Goal: Check status: Check status

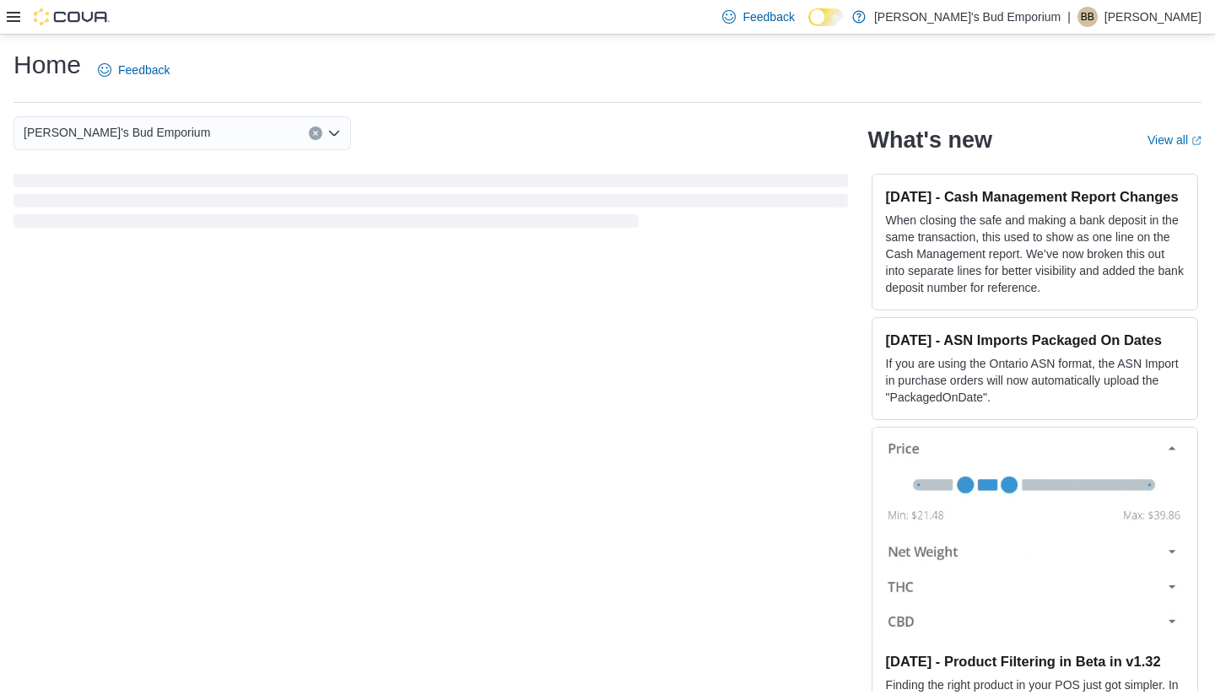
click at [18, 18] on icon at bounding box center [14, 17] width 14 height 10
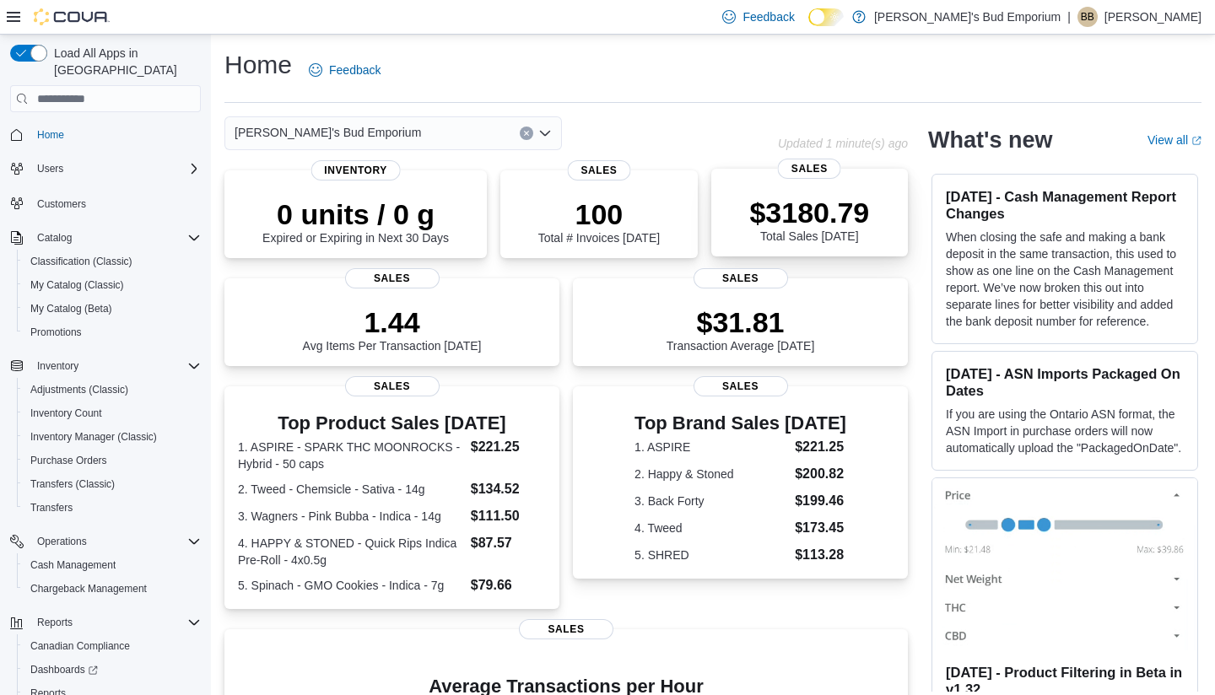
click at [769, 223] on p "$3180.79" at bounding box center [809, 213] width 120 height 34
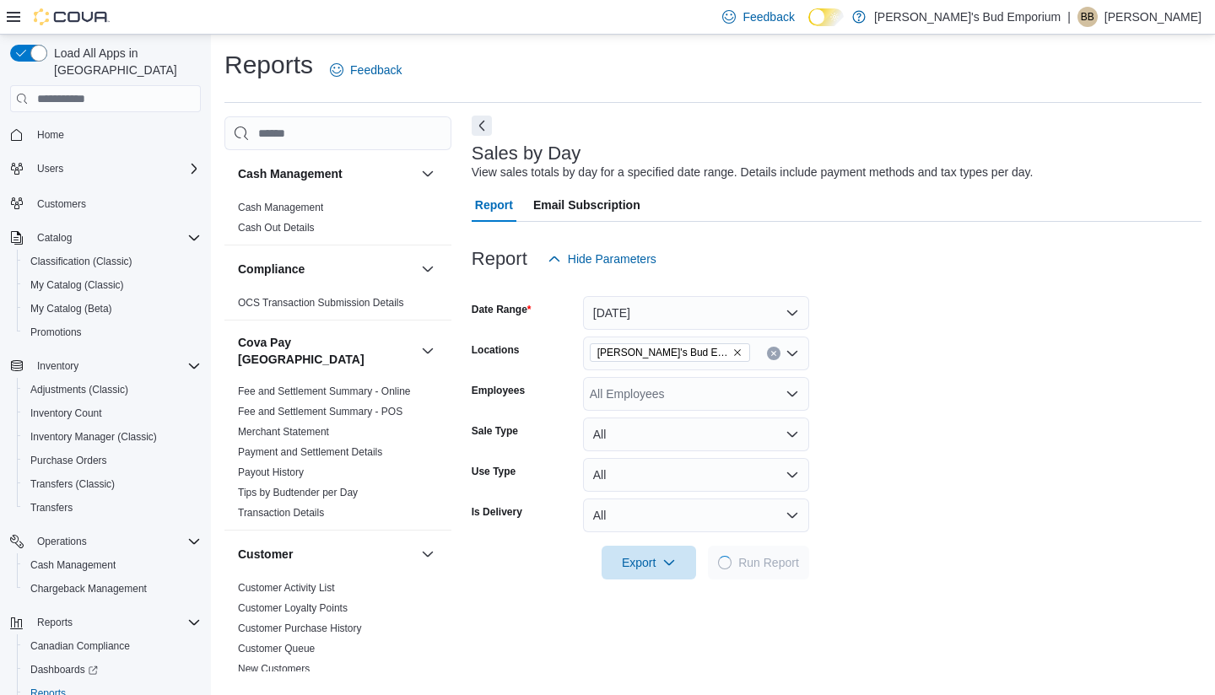
scroll to position [38, 0]
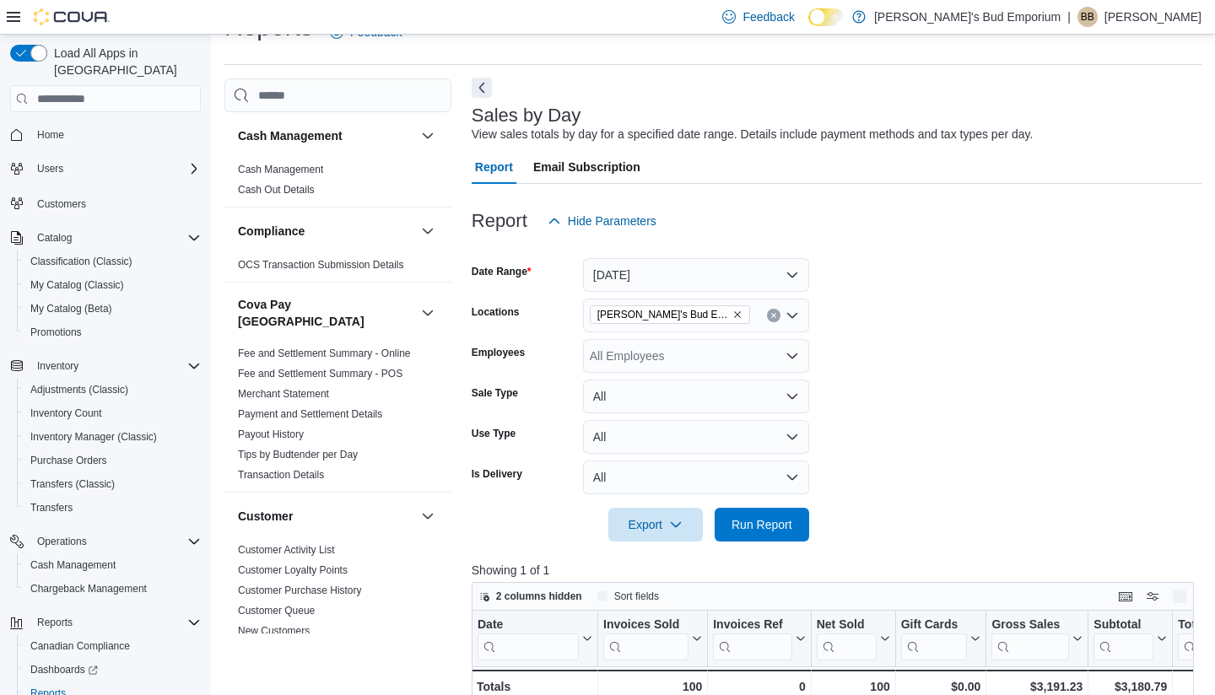
click at [482, 78] on div "Sales by Day View sales totals by day for a specified date range. Details inclu…" at bounding box center [837, 608] width 730 height 1060
click at [476, 81] on button "Next" at bounding box center [482, 88] width 20 height 20
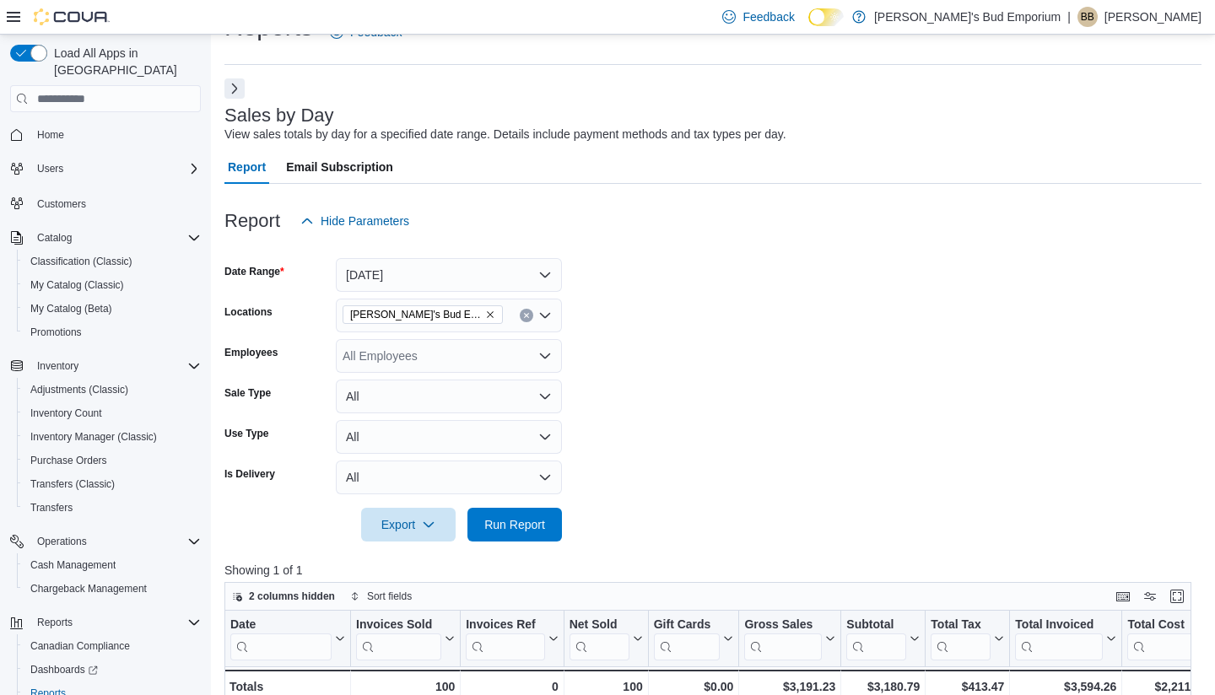
click at [478, 284] on button "[DATE]" at bounding box center [449, 275] width 226 height 34
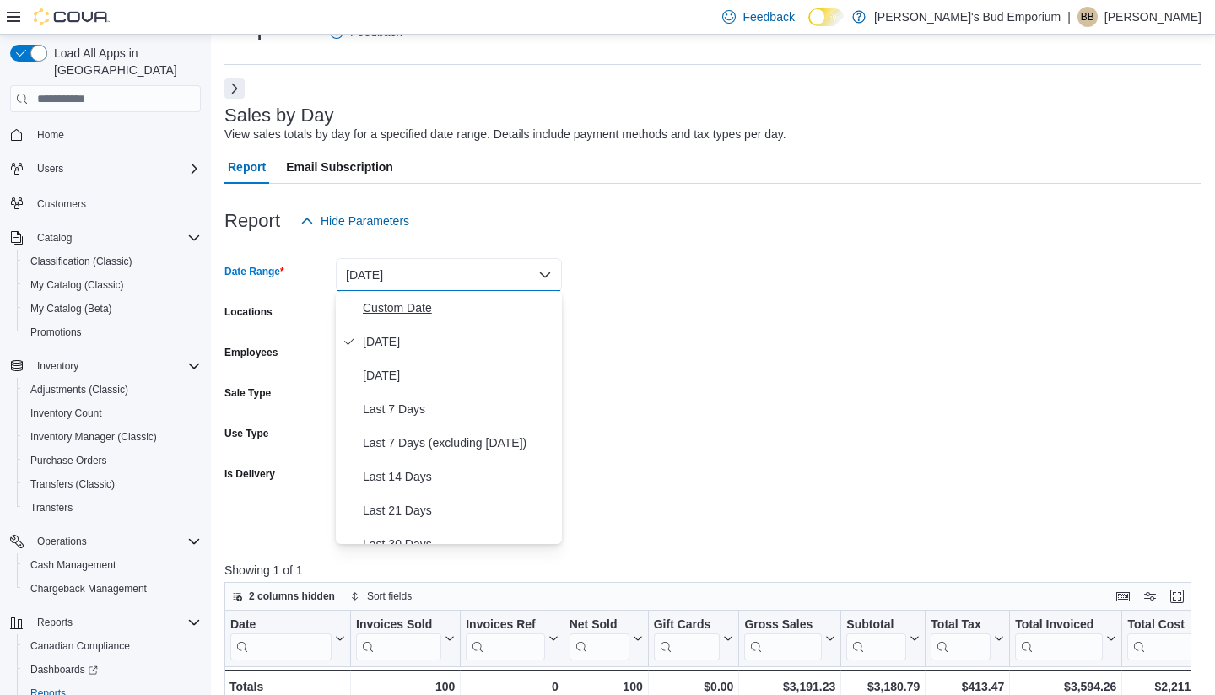
click at [403, 303] on span "Custom Date" at bounding box center [459, 308] width 192 height 20
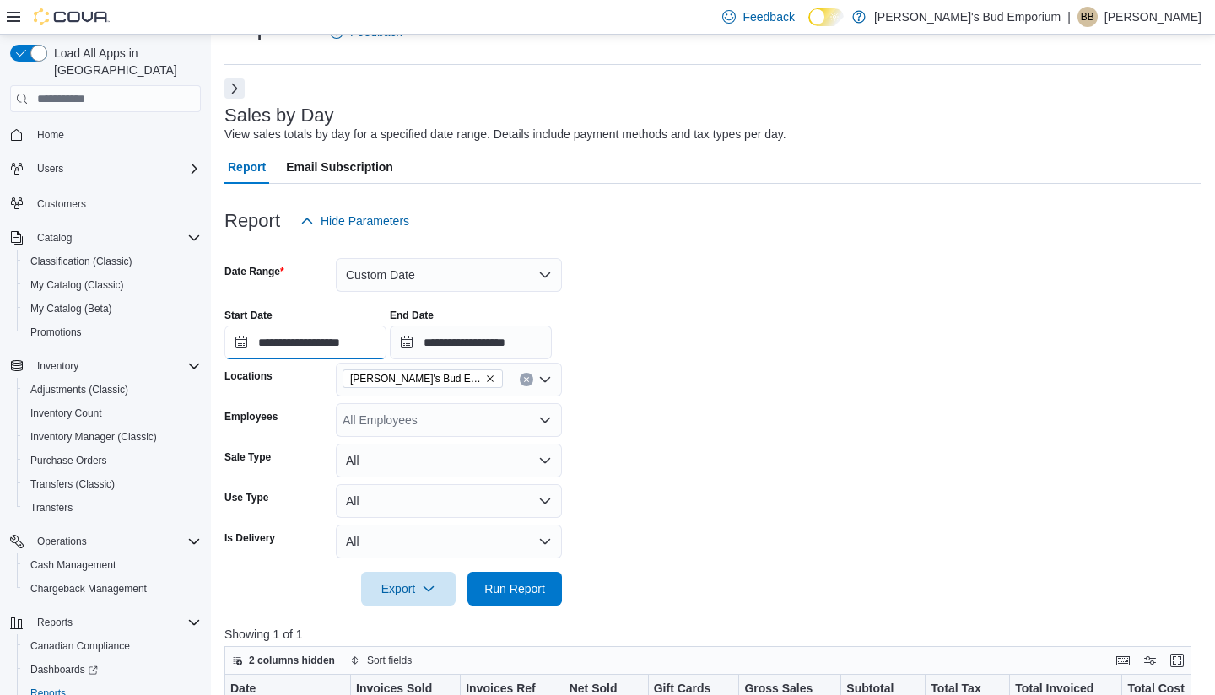
click at [247, 343] on input "**********" at bounding box center [305, 343] width 162 height 34
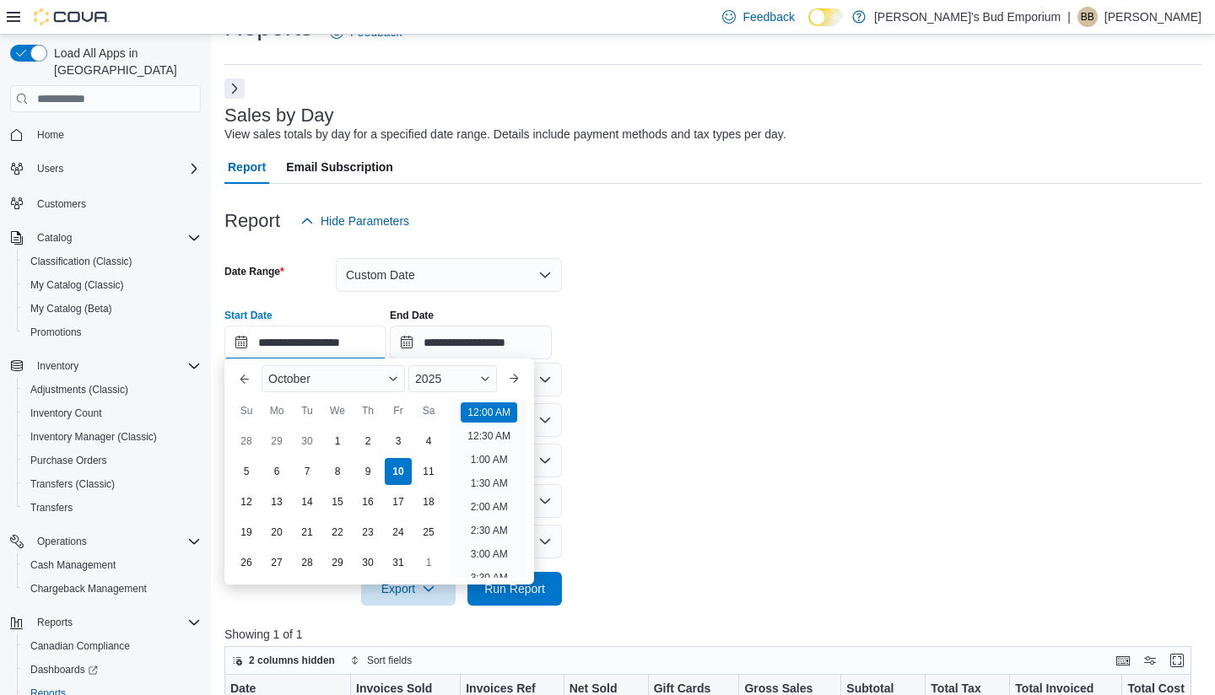
scroll to position [52, 0]
click at [398, 433] on div "3" at bounding box center [398, 442] width 30 height 30
type input "**********"
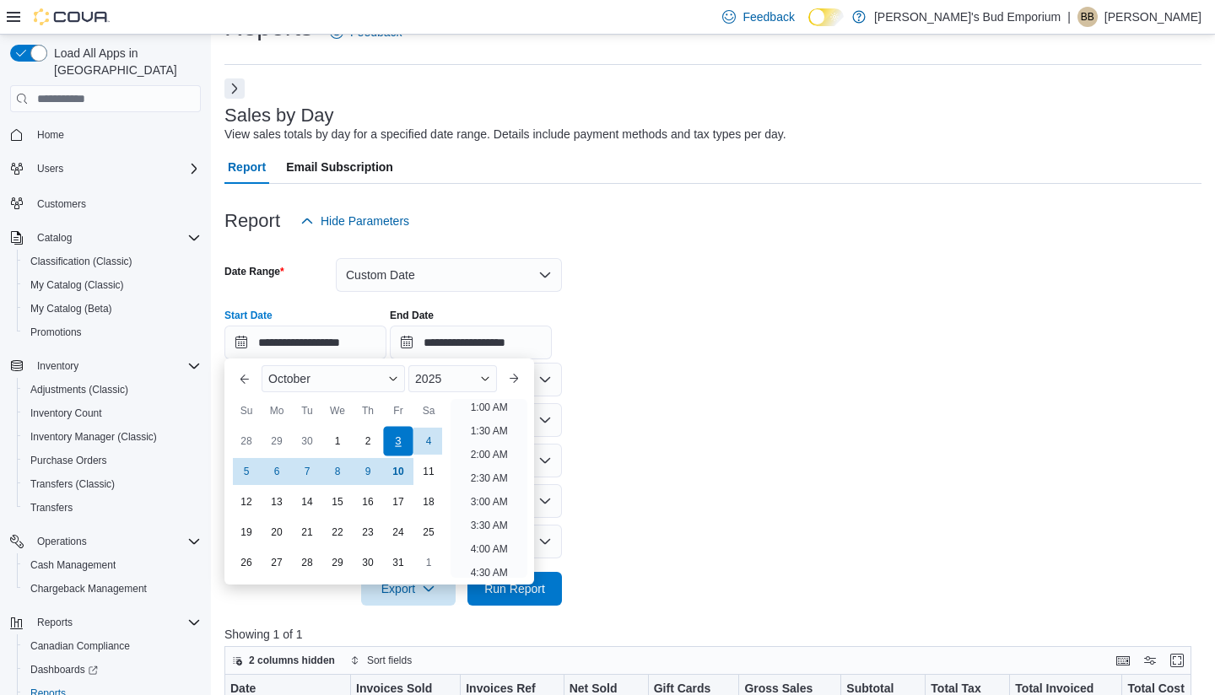
scroll to position [3, 0]
click at [398, 433] on div "3" at bounding box center [398, 442] width 30 height 30
click at [440, 342] on input "**********" at bounding box center [471, 343] width 162 height 34
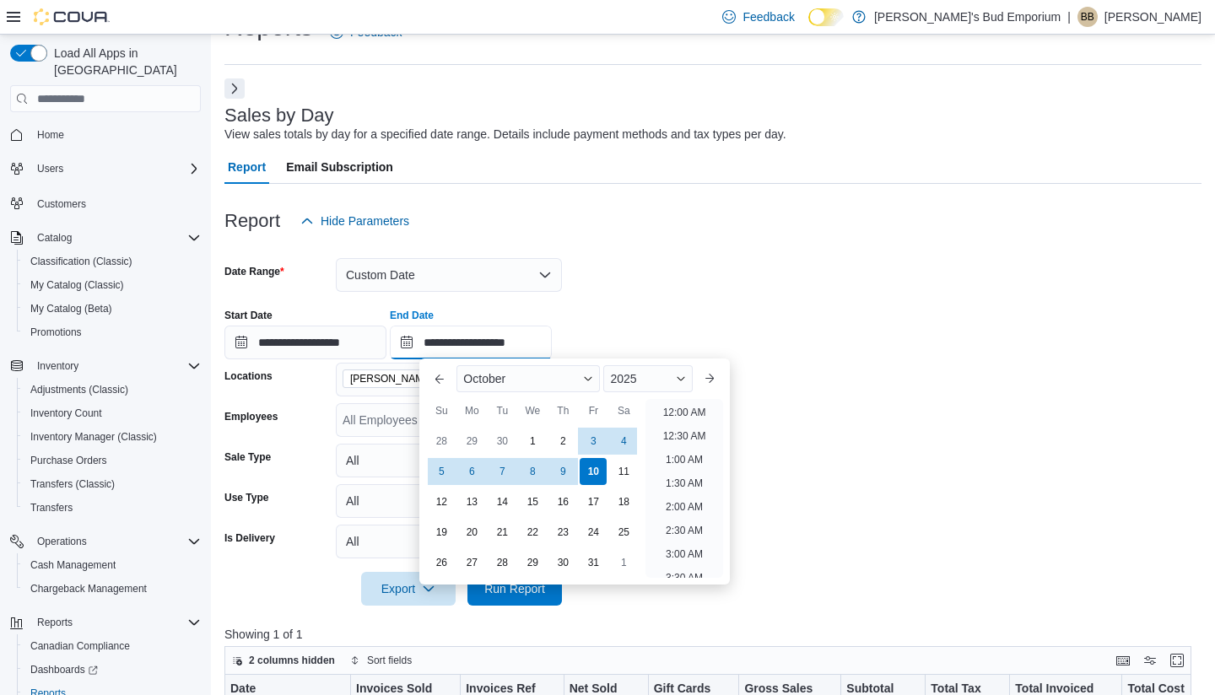
scroll to position [959, 0]
click at [599, 443] on div "3" at bounding box center [594, 442] width 30 height 30
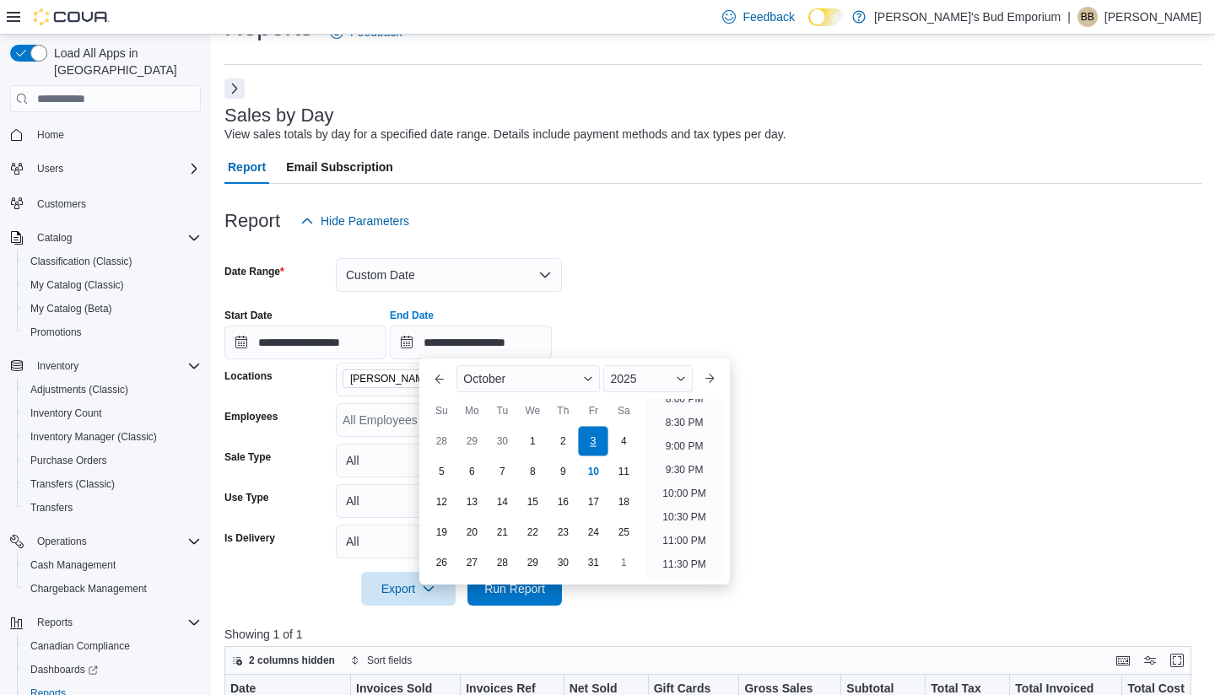
click at [599, 443] on div "3" at bounding box center [594, 442] width 30 height 30
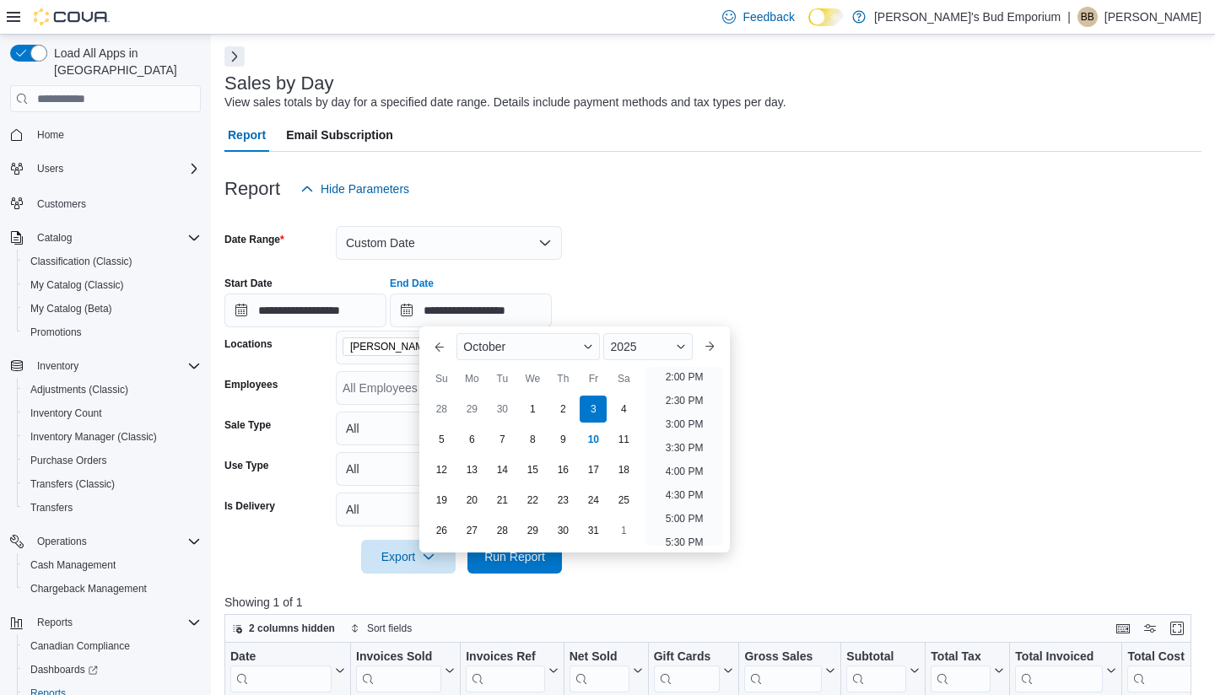
scroll to position [661, 0]
click at [688, 430] on li "3:00 PM" at bounding box center [684, 429] width 51 height 20
type input "**********"
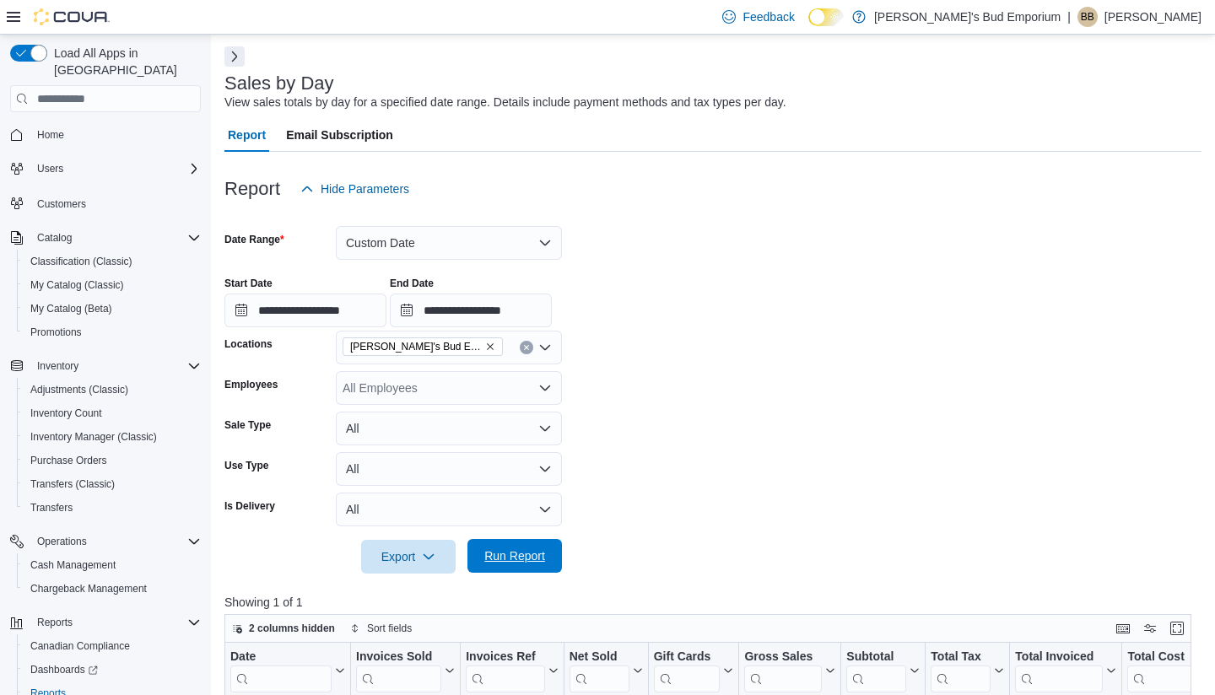
click at [546, 557] on span "Run Report" at bounding box center [515, 556] width 74 height 34
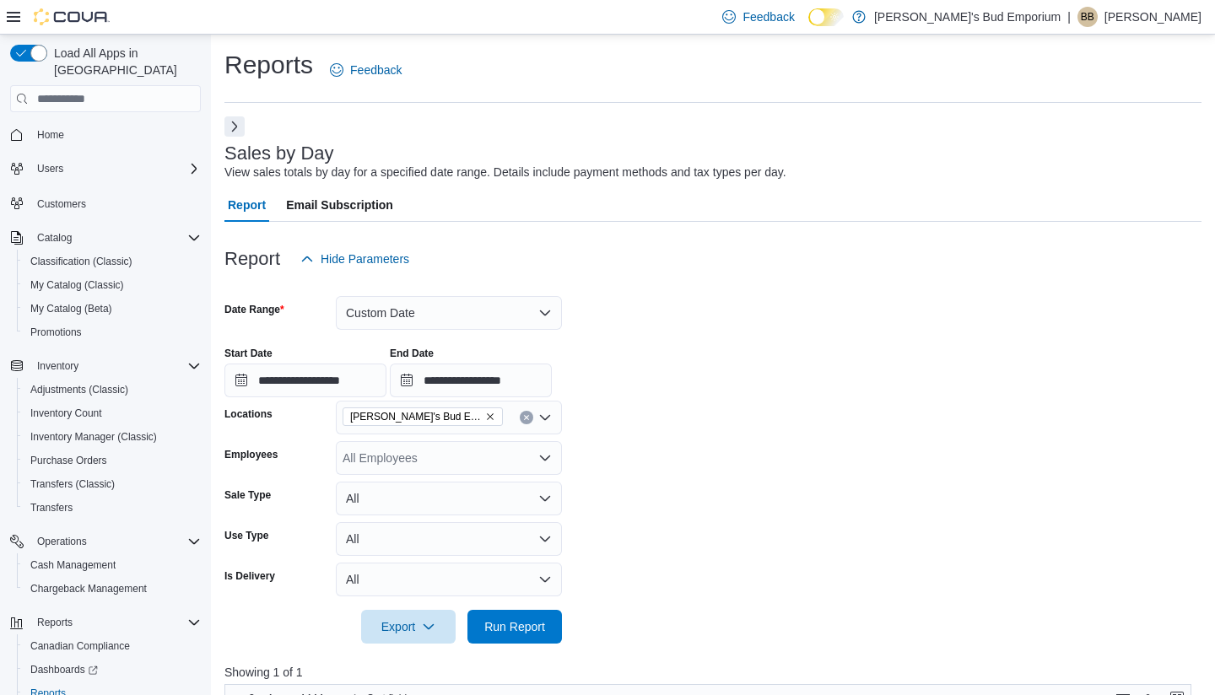
click at [344, 307] on button "Custom Date" at bounding box center [449, 313] width 226 height 34
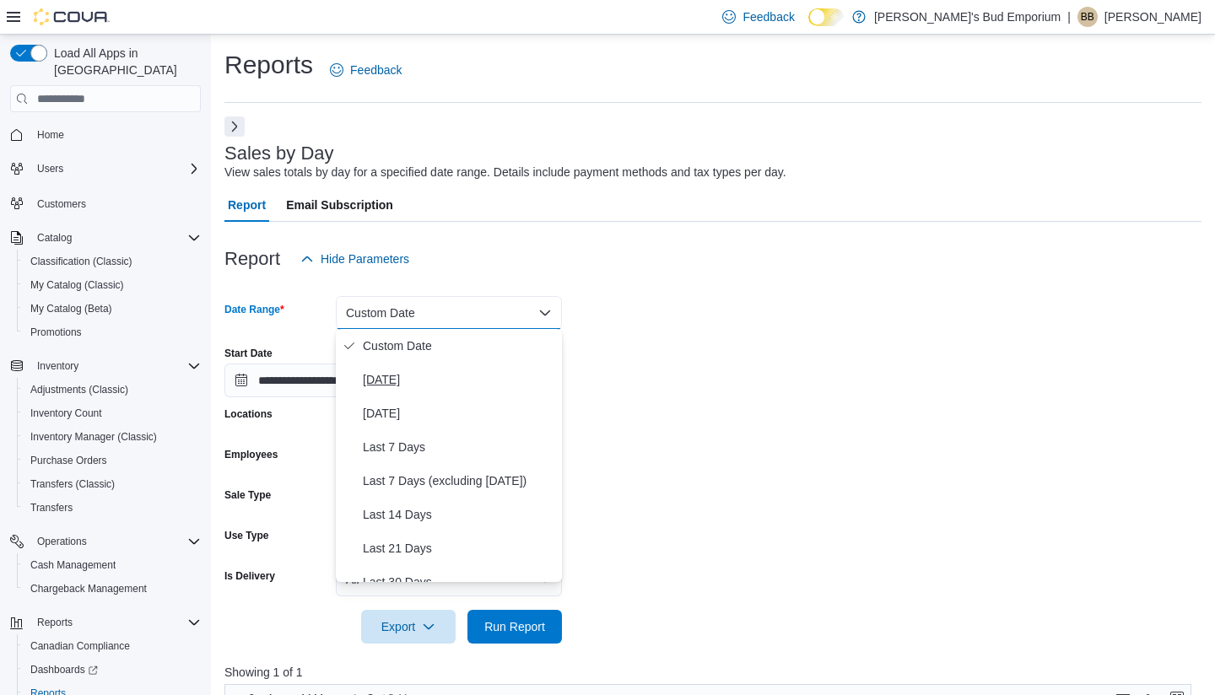
click at [430, 374] on span "[DATE]" at bounding box center [459, 380] width 192 height 20
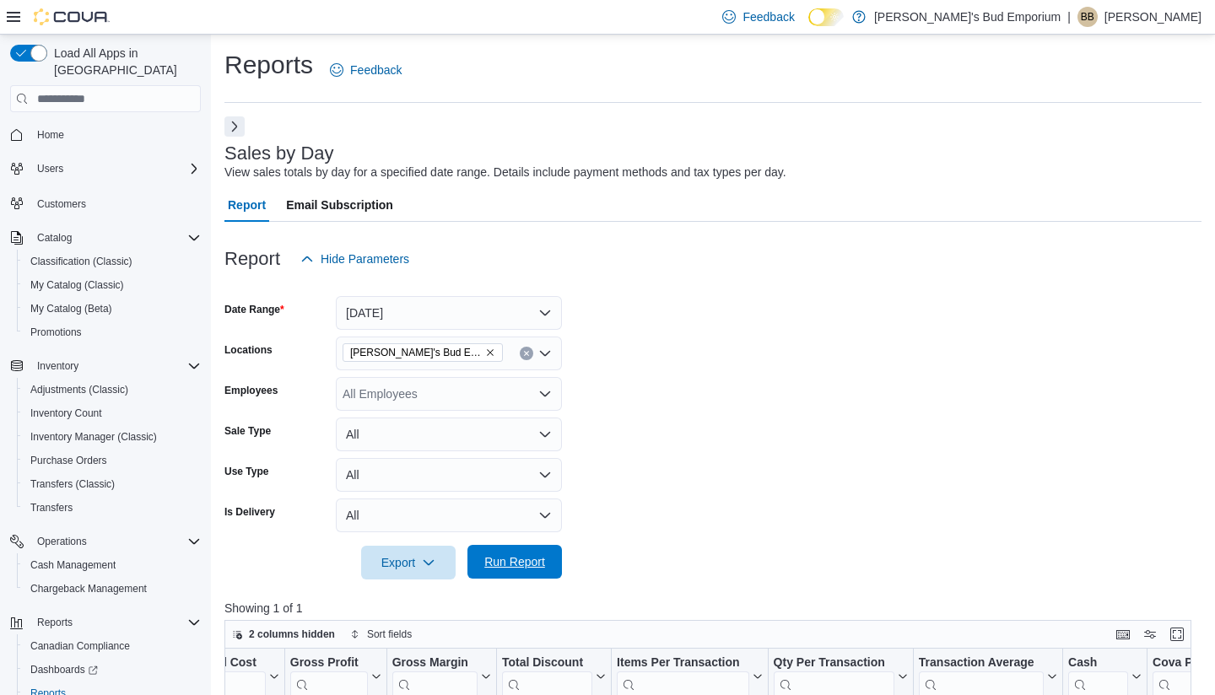
click at [511, 571] on span "Run Report" at bounding box center [515, 562] width 74 height 34
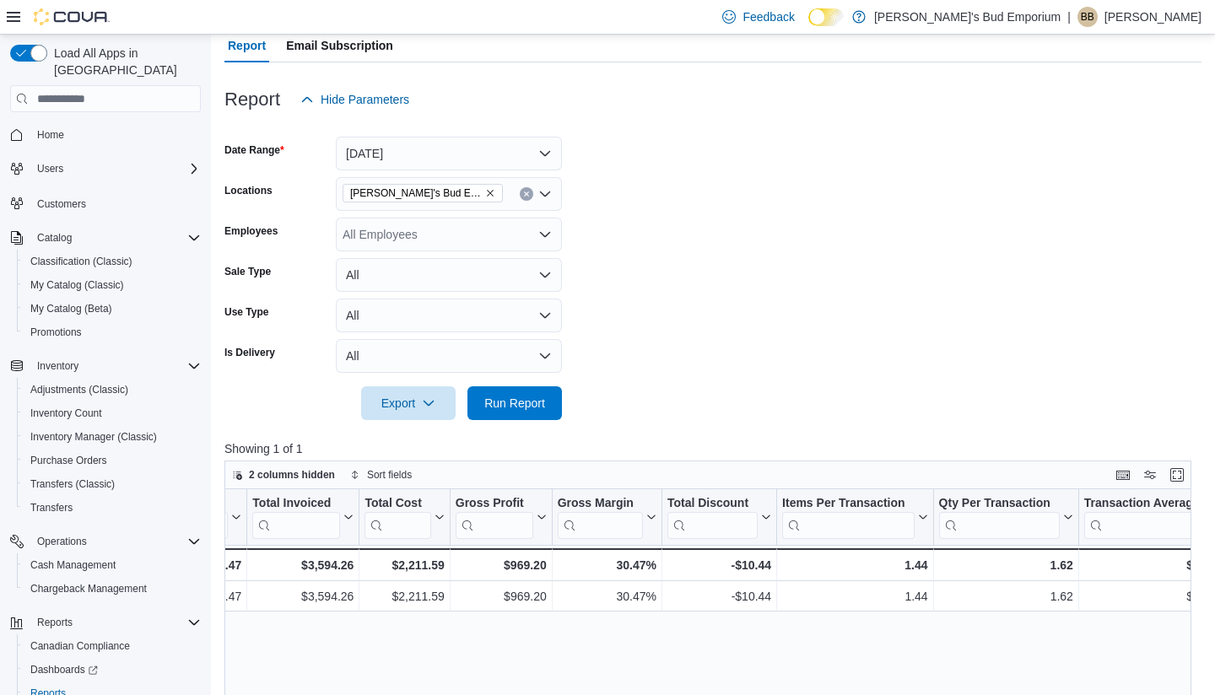
scroll to position [0, 766]
click at [742, 330] on form "Date Range [DATE] Locations [PERSON_NAME]'s Bud Emporium Employees All Employee…" at bounding box center [712, 268] width 977 height 304
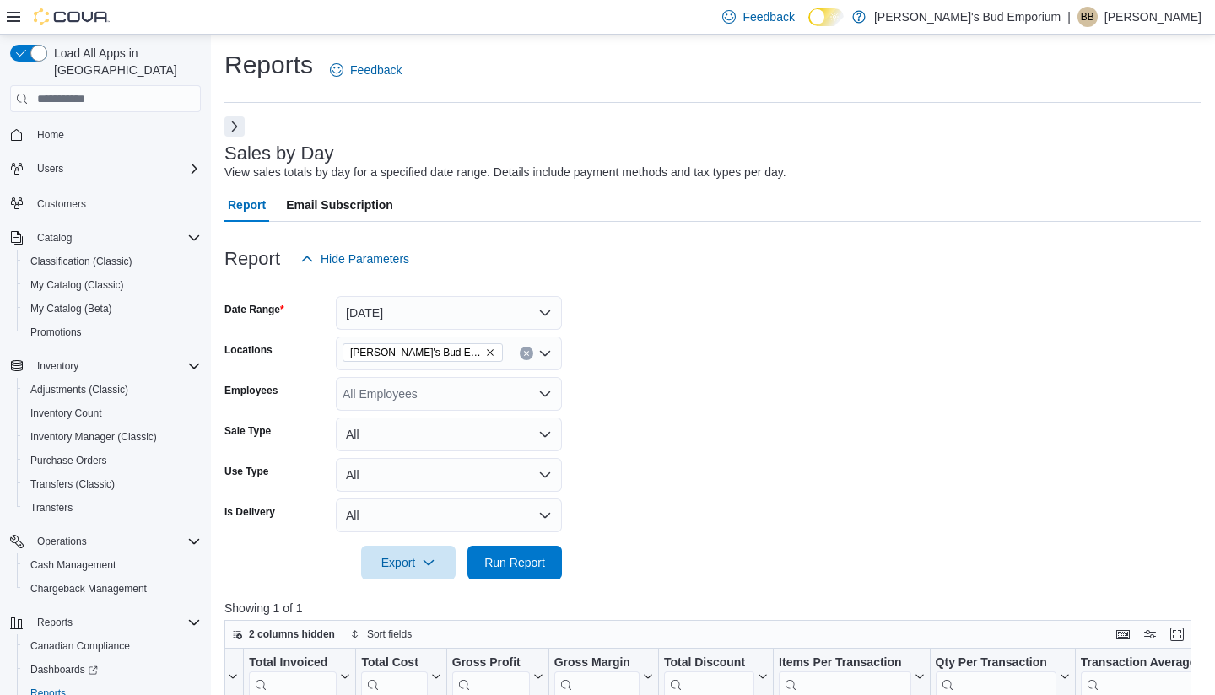
scroll to position [0, 0]
